Goal: Information Seeking & Learning: Check status

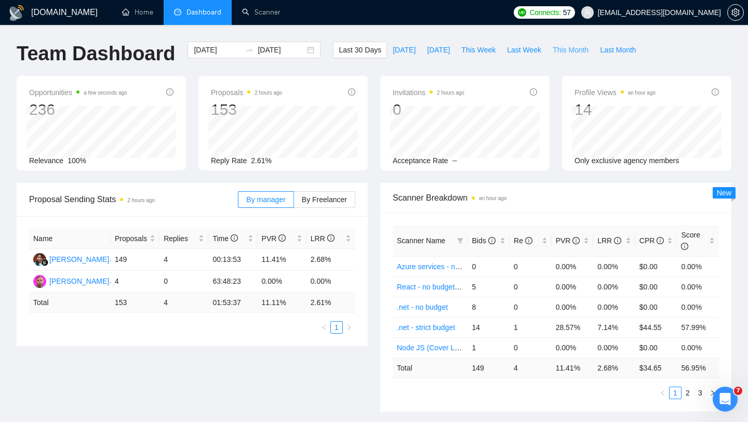
click at [570, 48] on span "This Month" at bounding box center [571, 49] width 36 height 11
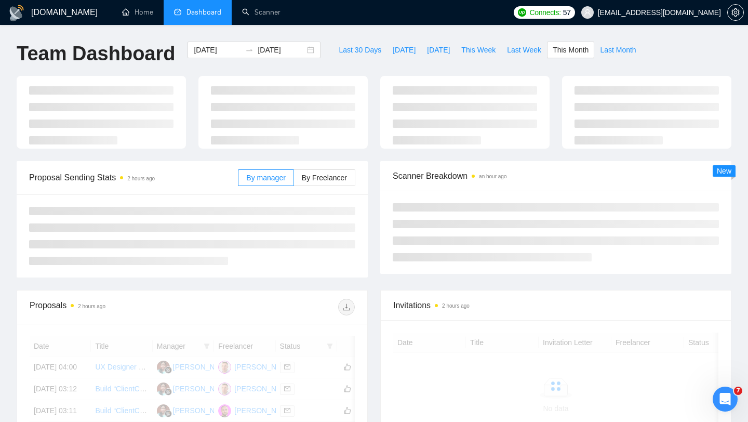
type input "[DATE]"
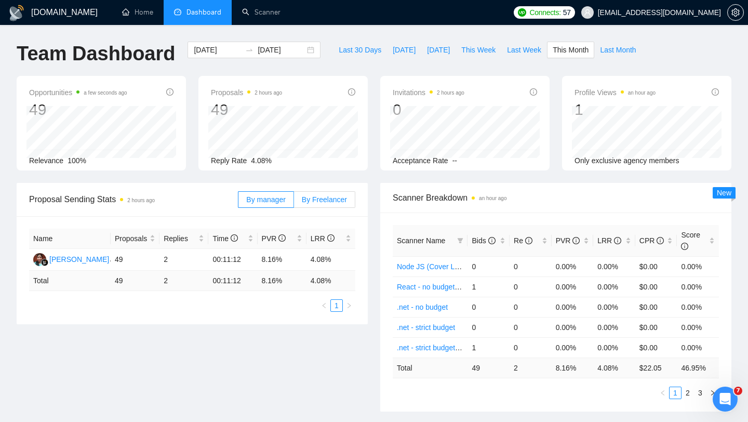
click at [316, 193] on label "By Freelancer" at bounding box center [324, 199] width 61 height 17
click at [294, 202] on input "By Freelancer" at bounding box center [294, 202] width 0 height 0
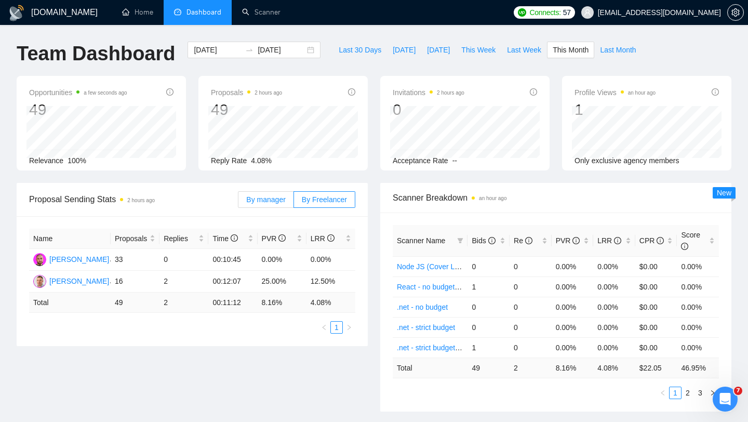
click at [270, 199] on span "By manager" at bounding box center [265, 199] width 39 height 8
click at [238, 202] on input "By manager" at bounding box center [238, 202] width 0 height 0
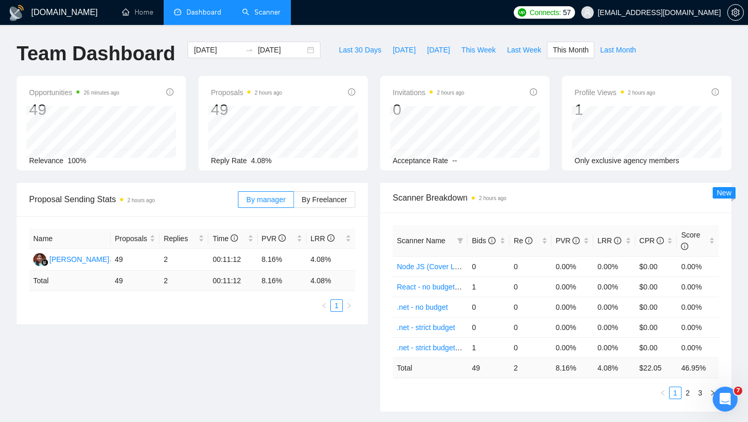
click at [260, 15] on link "Scanner" at bounding box center [261, 12] width 38 height 9
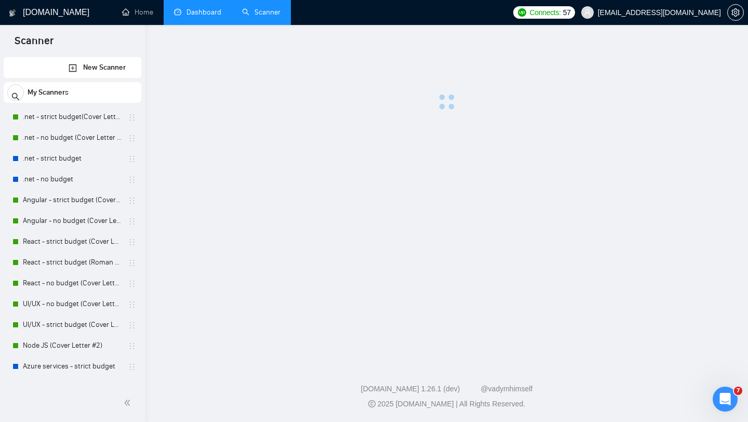
click at [211, 14] on link "Dashboard" at bounding box center [197, 12] width 47 height 9
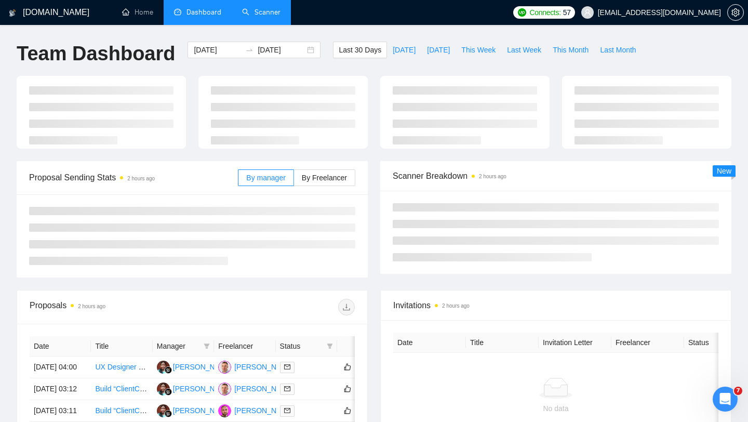
type input "[DATE]"
